Goal: Communication & Community: Answer question/provide support

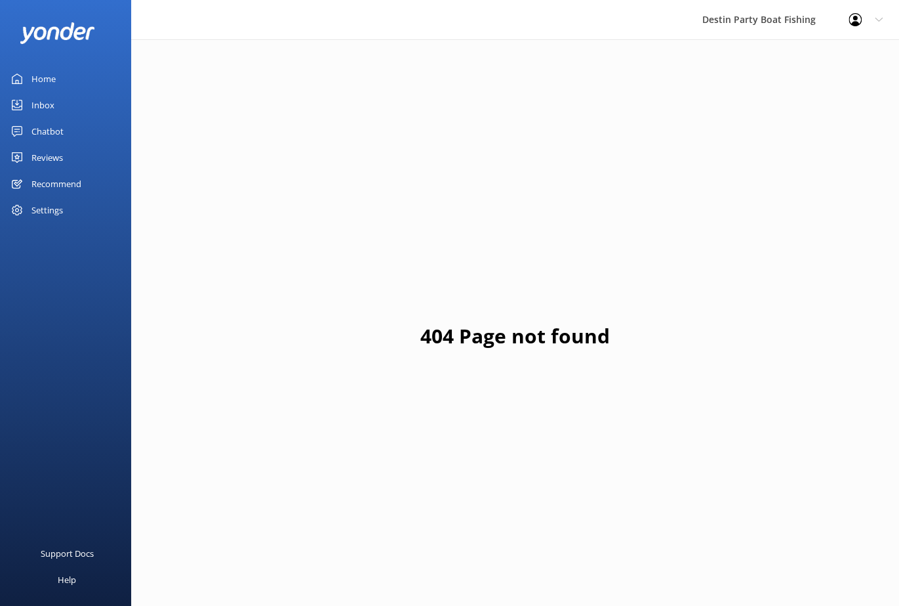
click at [46, 80] on div "Home" at bounding box center [43, 79] width 24 height 26
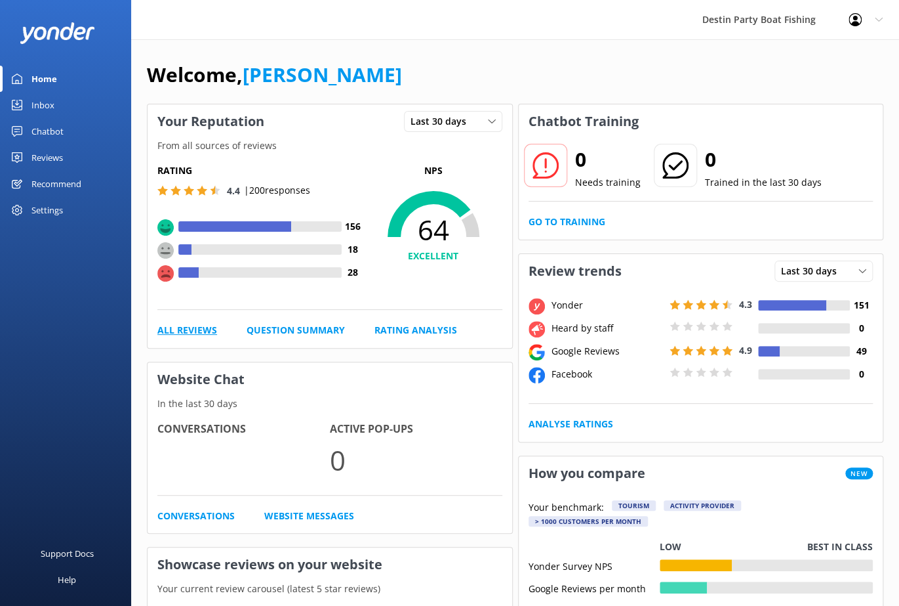
click at [190, 332] on link "All Reviews" at bounding box center [187, 330] width 60 height 14
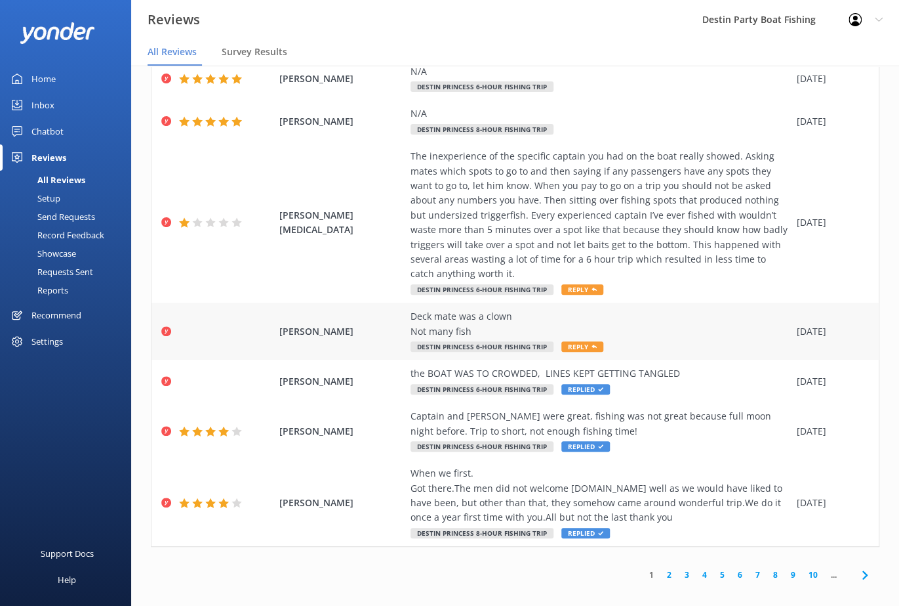
scroll to position [26, 0]
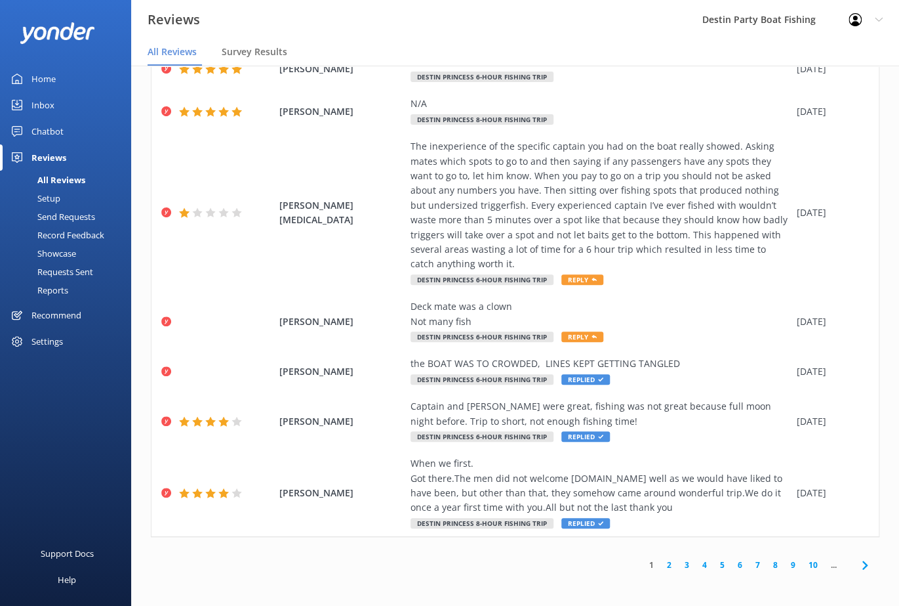
click at [661, 561] on link "2" at bounding box center [670, 564] width 18 height 12
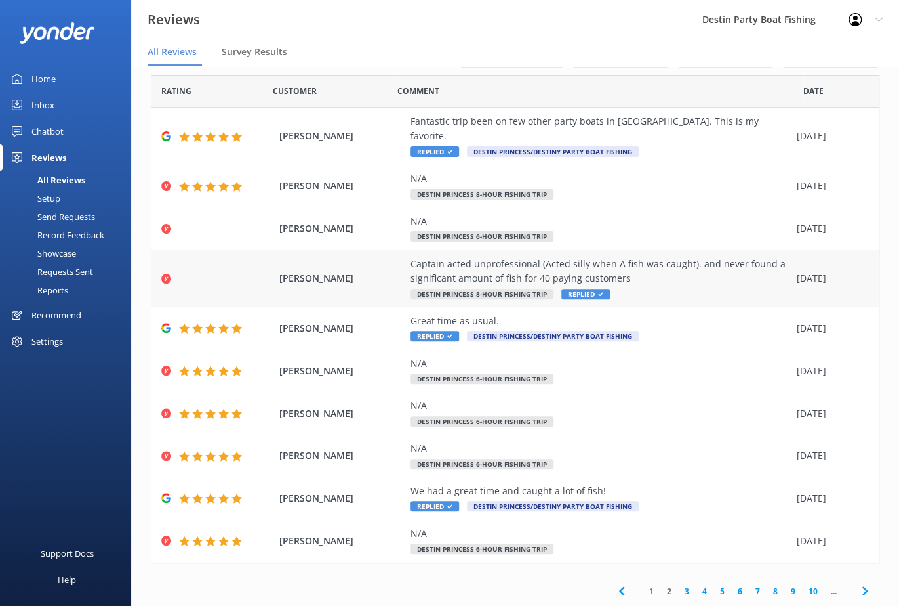
scroll to position [23, 0]
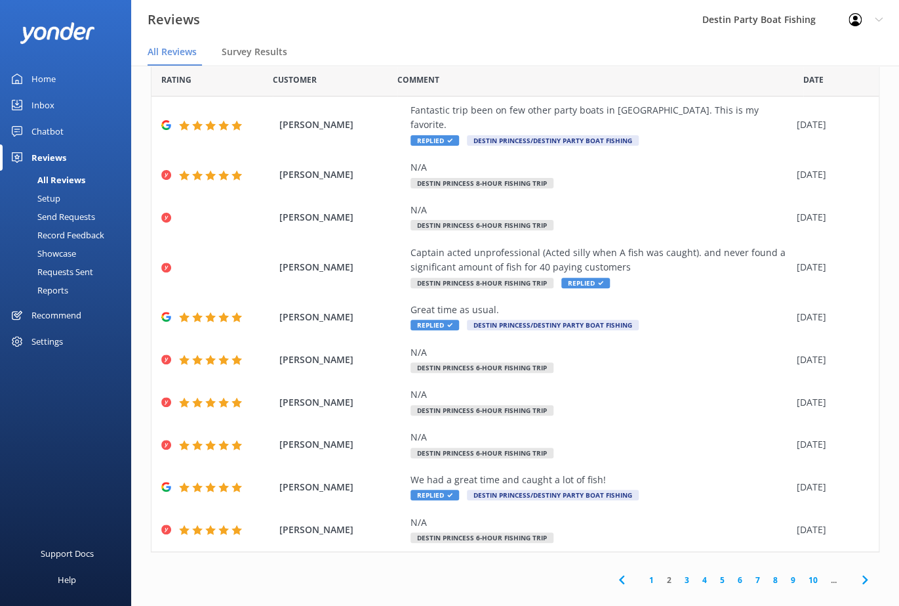
click at [680, 573] on link "3" at bounding box center [687, 579] width 18 height 12
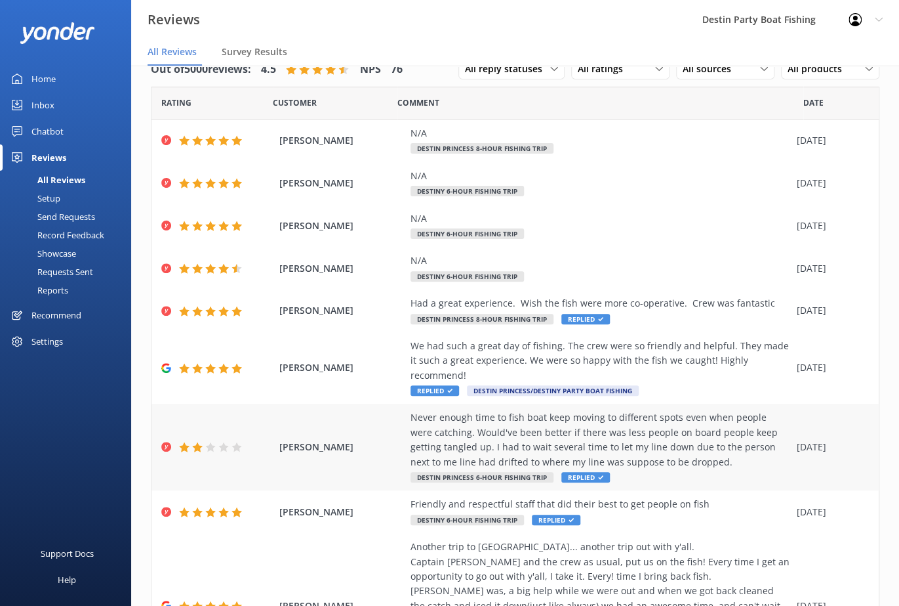
scroll to position [184, 0]
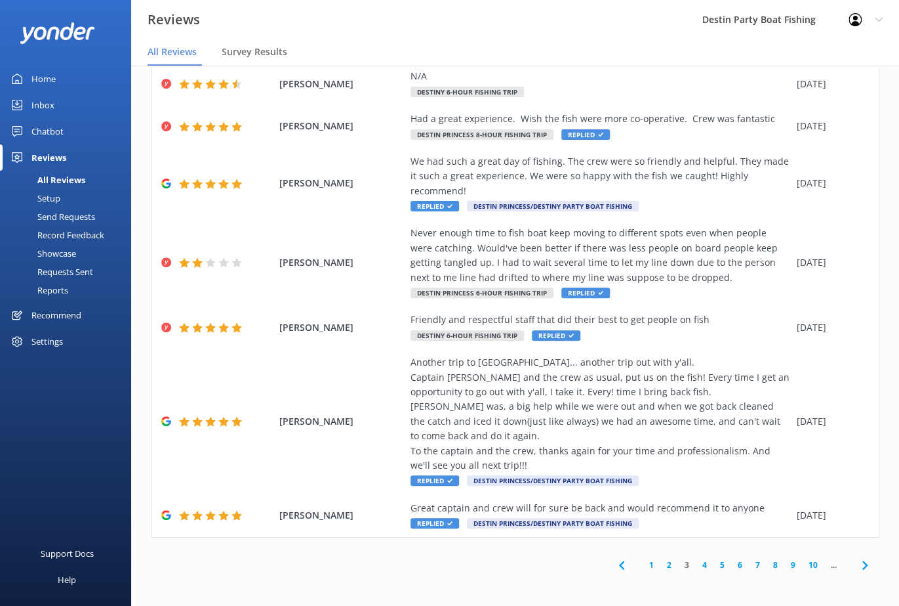
click at [696, 564] on link "4" at bounding box center [705, 564] width 18 height 12
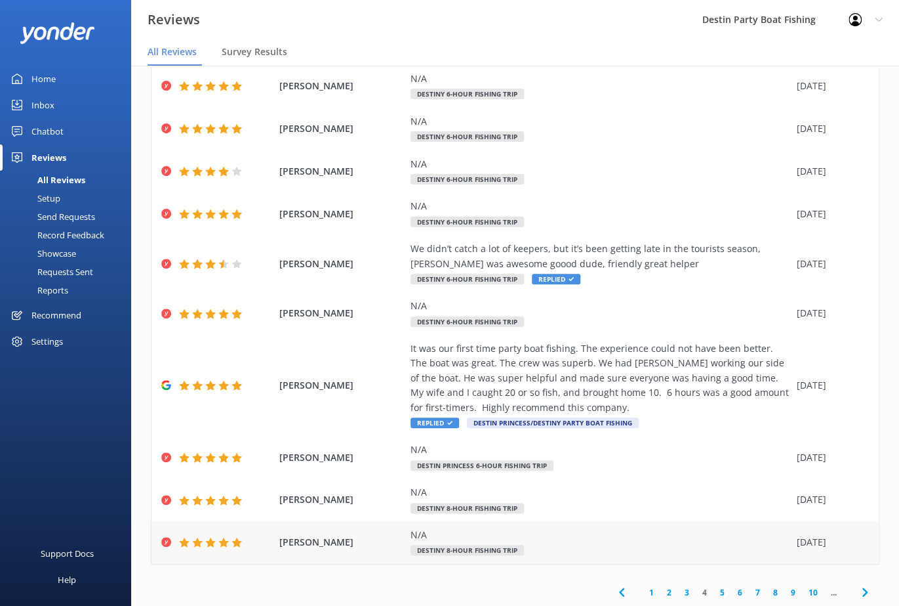
scroll to position [81, 0]
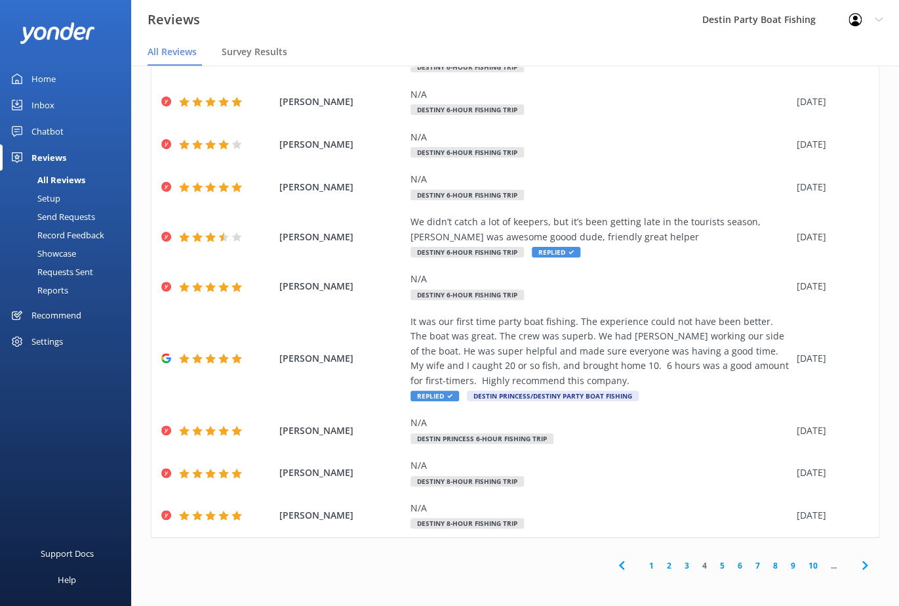
click at [680, 564] on link "3" at bounding box center [687, 565] width 18 height 12
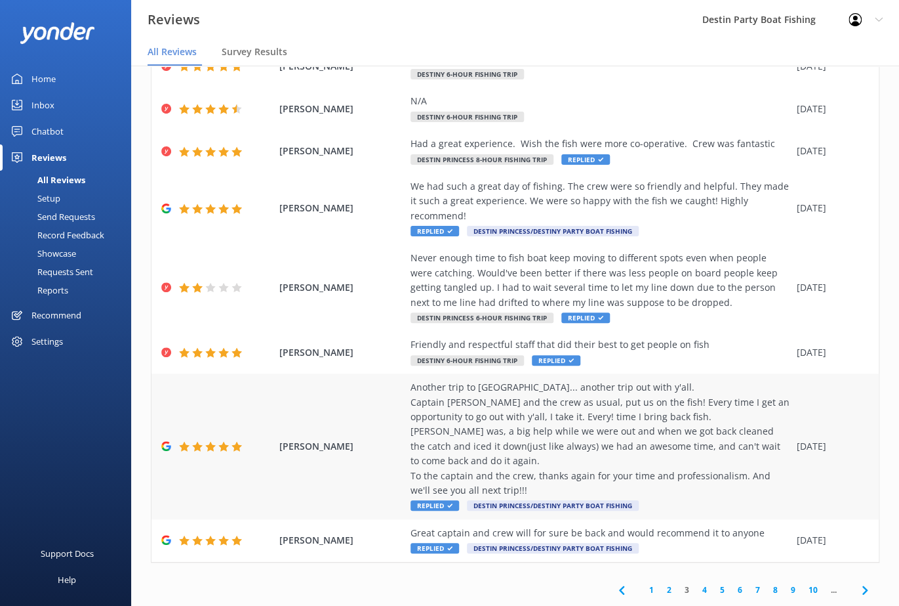
scroll to position [184, 0]
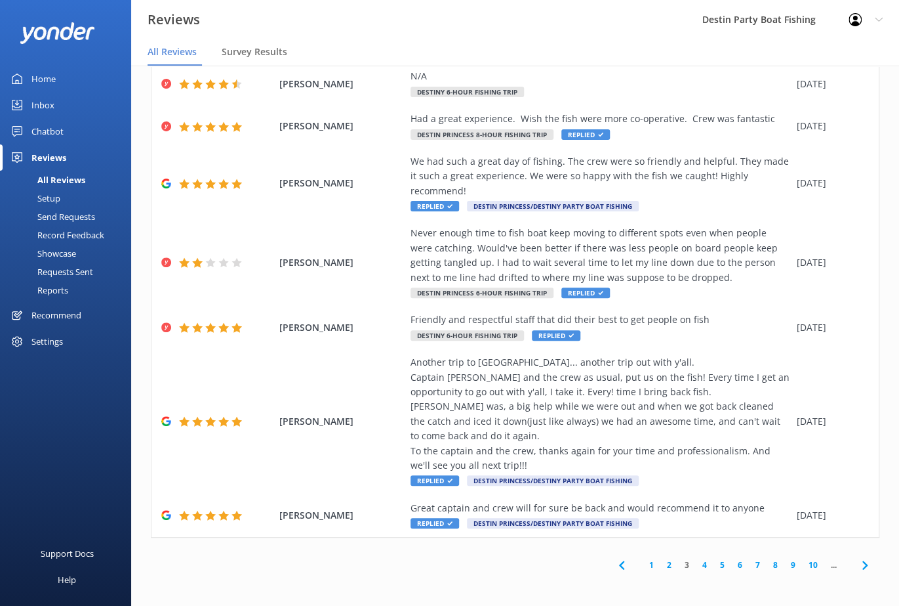
click at [661, 559] on link "2" at bounding box center [670, 564] width 18 height 12
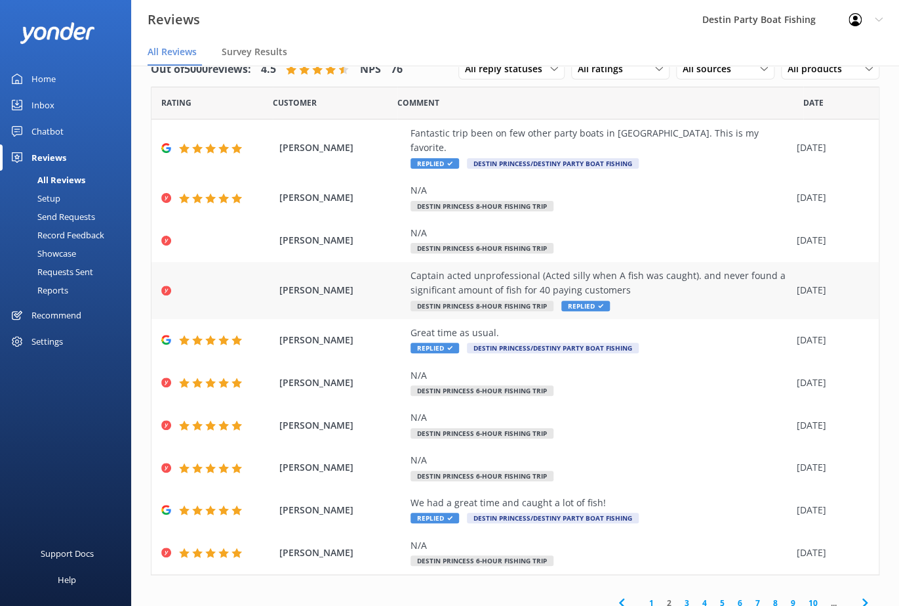
click at [521, 270] on div "Captain acted unprofessional (Acted silly when A fish was caught). and never fo…" at bounding box center [601, 283] width 380 height 30
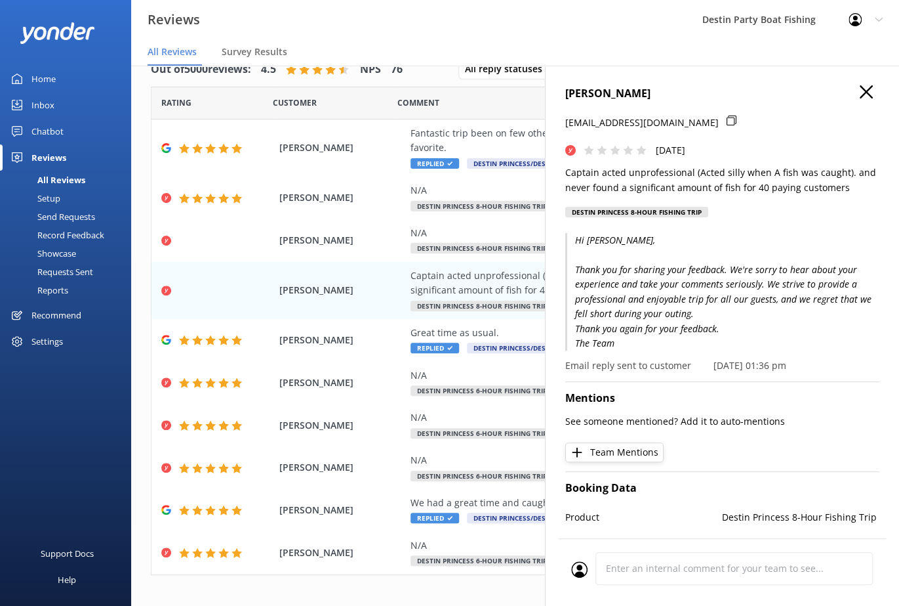
click at [860, 93] on use "button" at bounding box center [866, 91] width 13 height 13
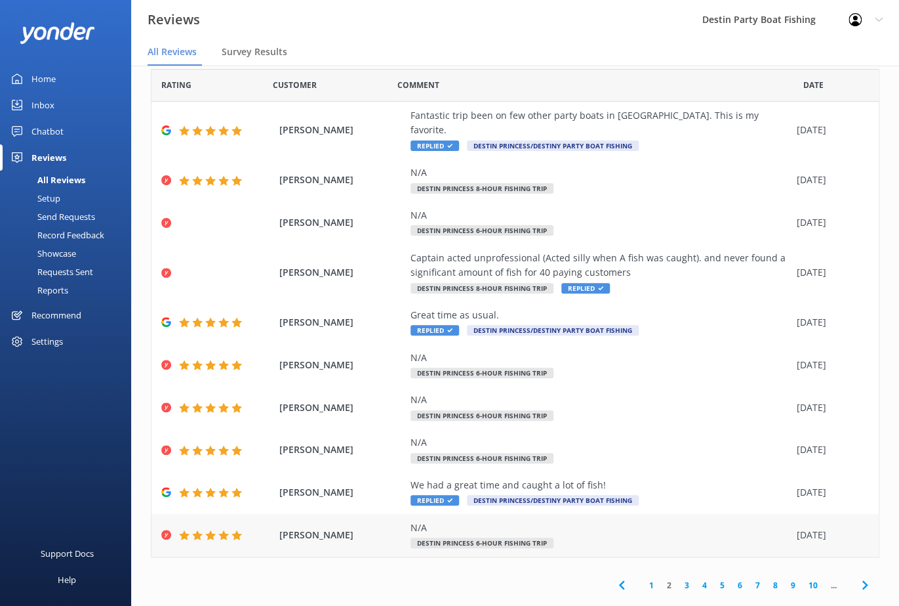
scroll to position [23, 0]
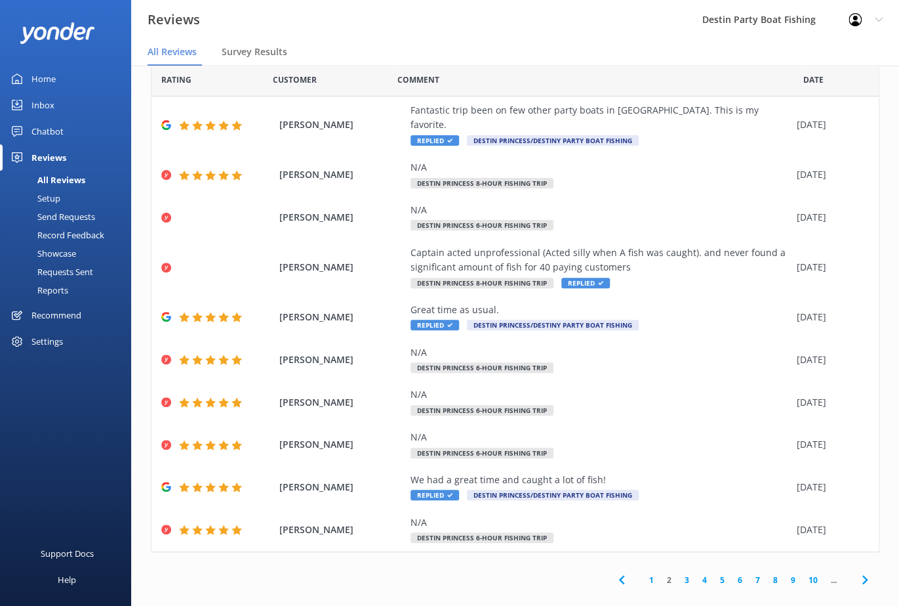
click at [644, 573] on link "1" at bounding box center [652, 579] width 18 height 12
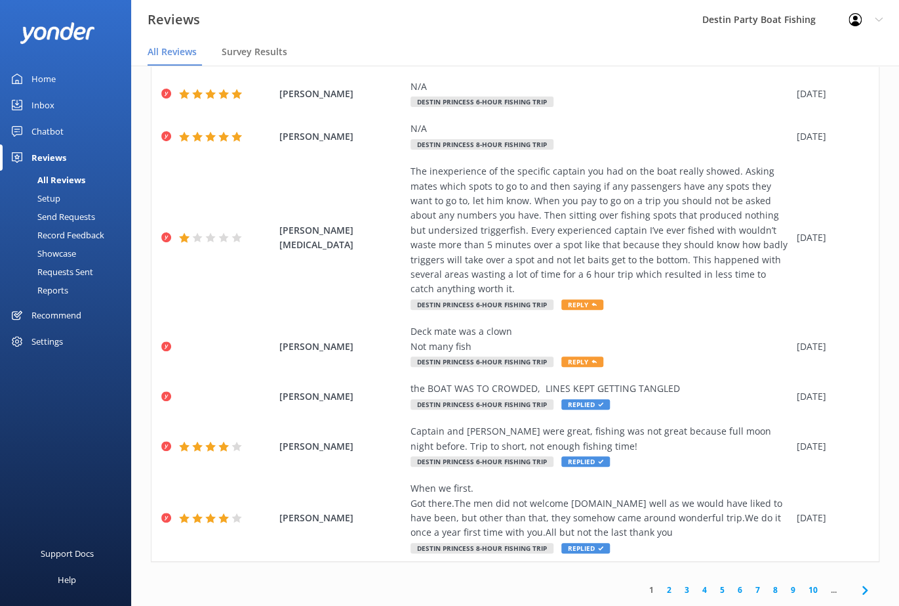
scroll to position [287, 0]
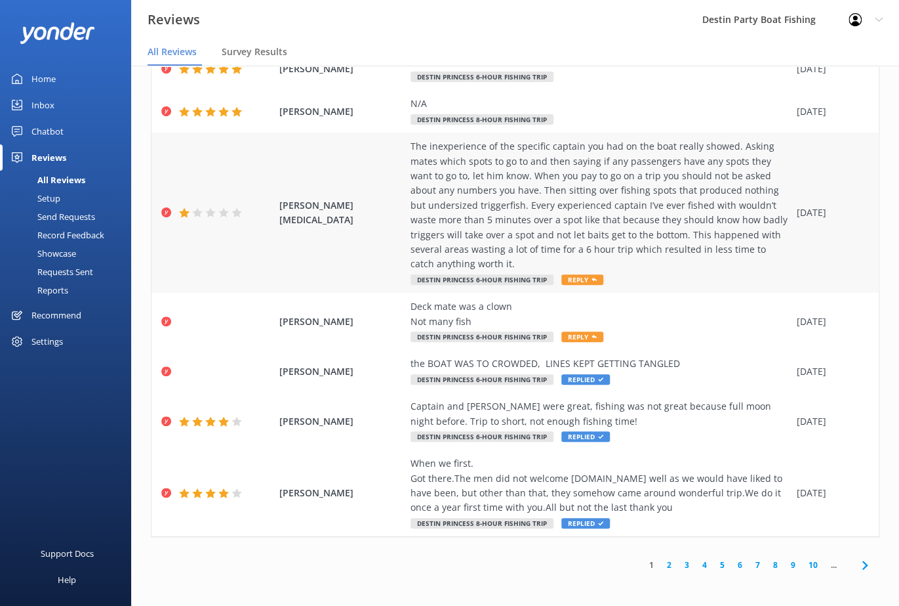
click at [571, 205] on div "The inexperience of the specific captain you had on the boat really showed. Ask…" at bounding box center [601, 205] width 380 height 133
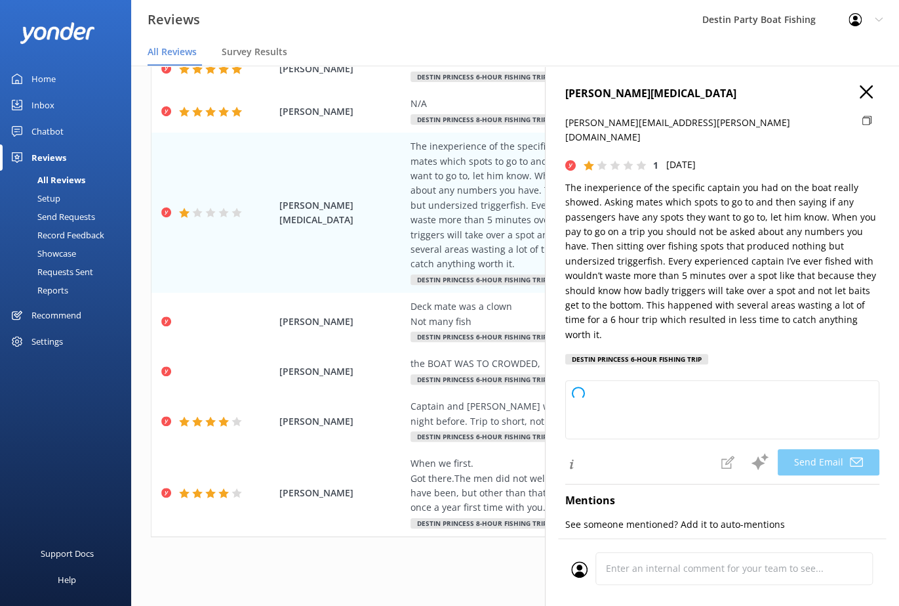
type textarea "Hi Aaron, Thank you for sharing your feedback. We're sorry to hear your experie…"
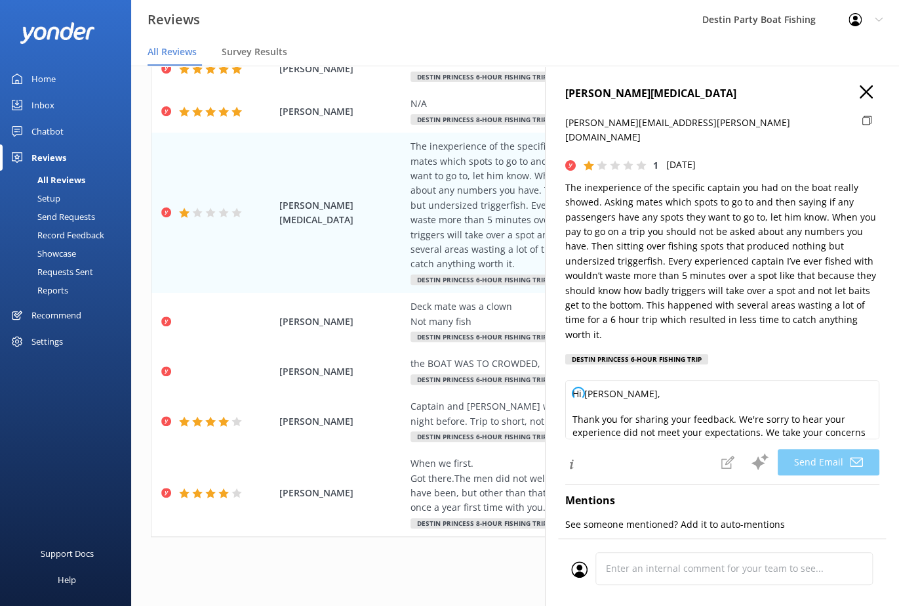
click at [860, 88] on icon "button" at bounding box center [866, 91] width 13 height 13
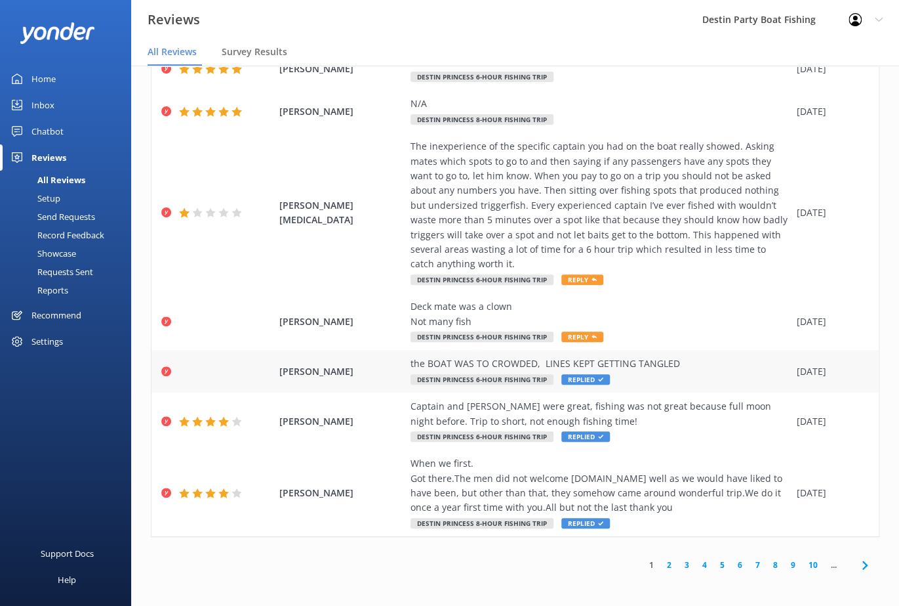
click at [657, 377] on div "the BOAT WAS TO CROWDED, LINES KEPT GETTING TANGLED Destin Princess 6-Hour Fish…" at bounding box center [601, 371] width 380 height 30
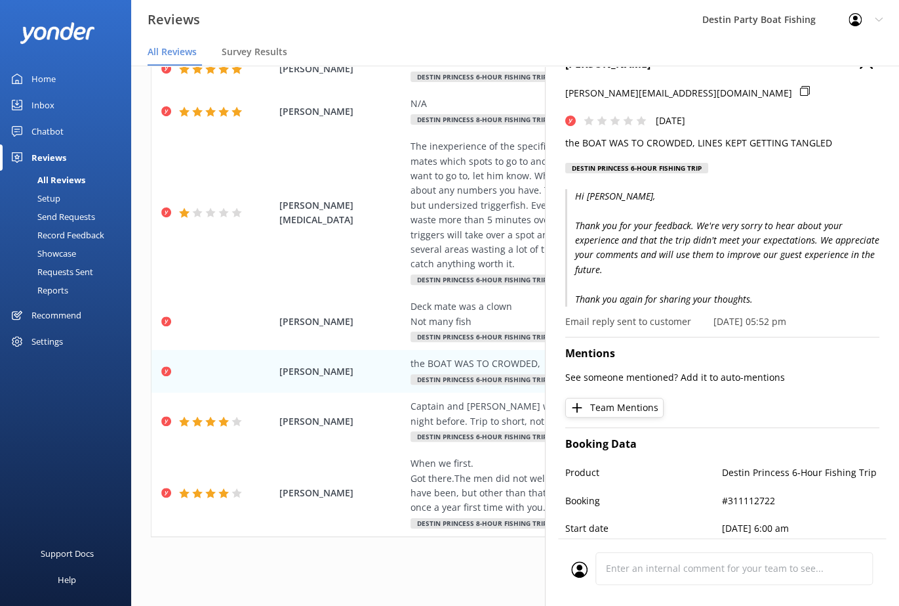
scroll to position [0, 0]
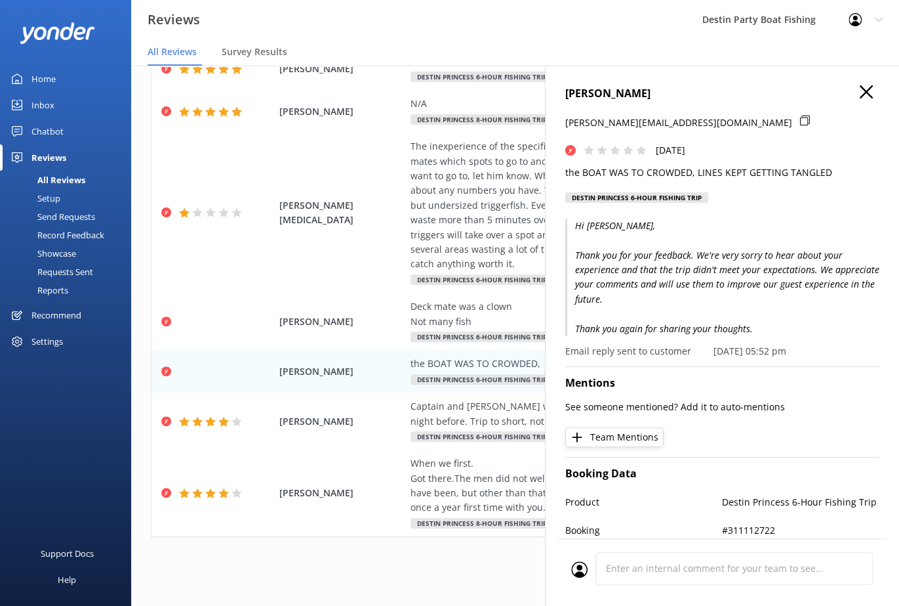
click at [860, 95] on icon "button" at bounding box center [866, 91] width 13 height 13
